Goal: Information Seeking & Learning: Find specific fact

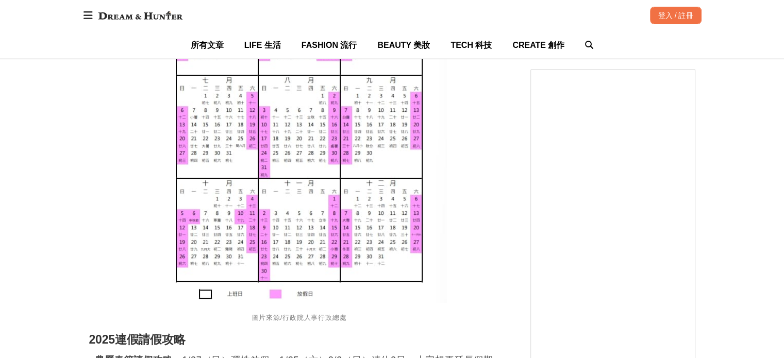
scroll to position [1031, 0]
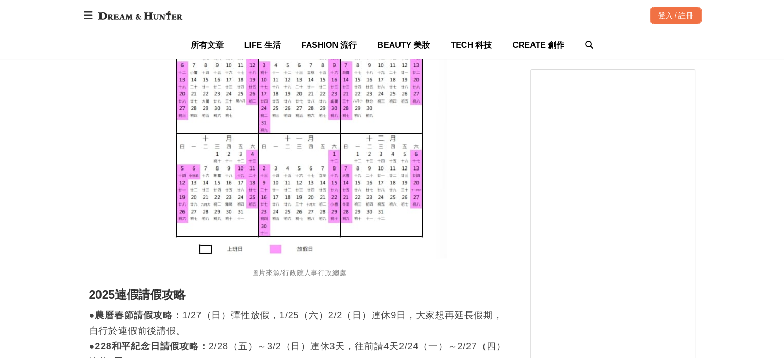
click at [240, 150] on img at bounding box center [299, 29] width 295 height 457
click at [199, 158] on img at bounding box center [299, 29] width 295 height 457
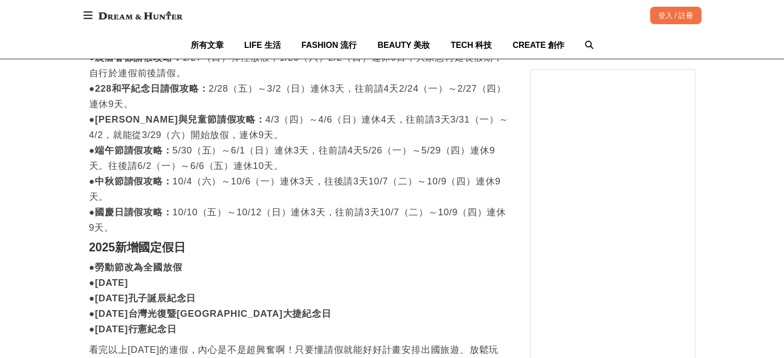
scroll to position [1341, 0]
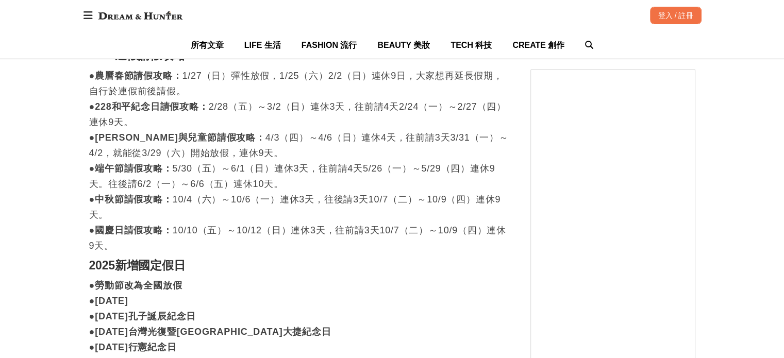
scroll to position [1289, 0]
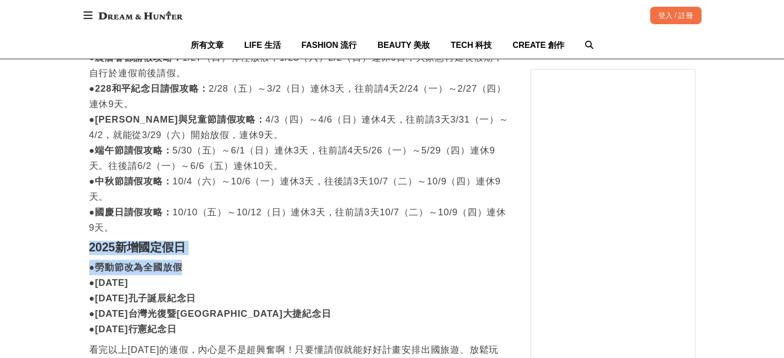
drag, startPoint x: 116, startPoint y: 234, endPoint x: 183, endPoint y: 270, distance: 75.7
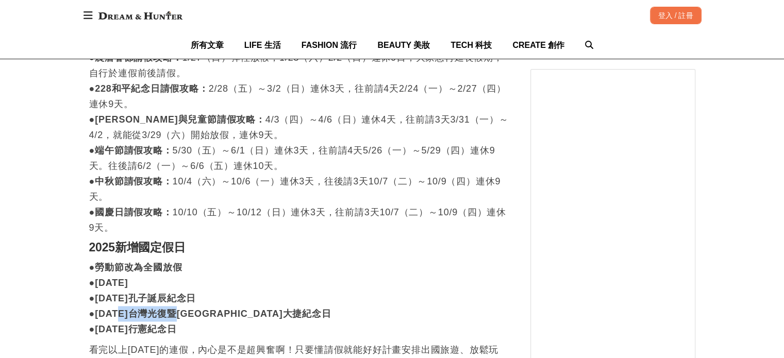
drag, startPoint x: 126, startPoint y: 299, endPoint x: 186, endPoint y: 303, distance: 60.4
click at [186, 309] on strong "●[DATE]台灣光復暨[GEOGRAPHIC_DATA]大捷紀念日" at bounding box center [210, 314] width 242 height 10
